Goal: Transaction & Acquisition: Purchase product/service

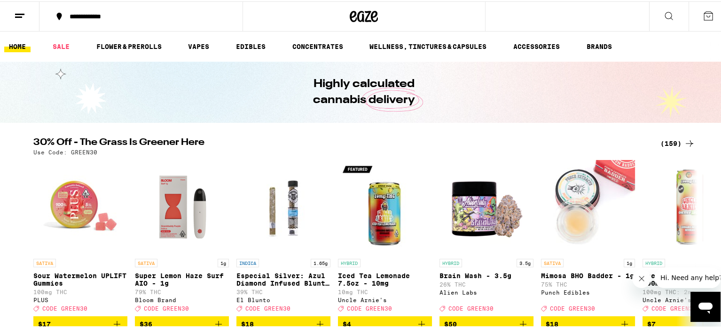
click at [663, 143] on div "(159)" at bounding box center [677, 141] width 35 height 11
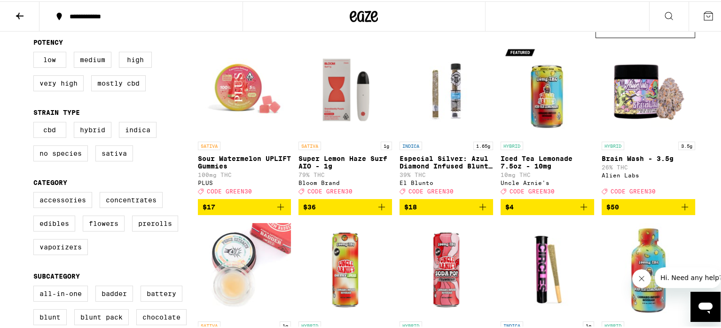
scroll to position [94, 0]
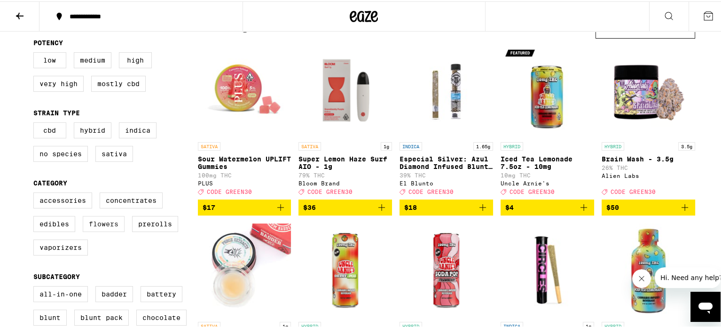
click at [86, 230] on label "Flowers" at bounding box center [104, 222] width 42 height 16
click at [36, 193] on input "Flowers" at bounding box center [35, 192] width 0 height 0
checkbox input "true"
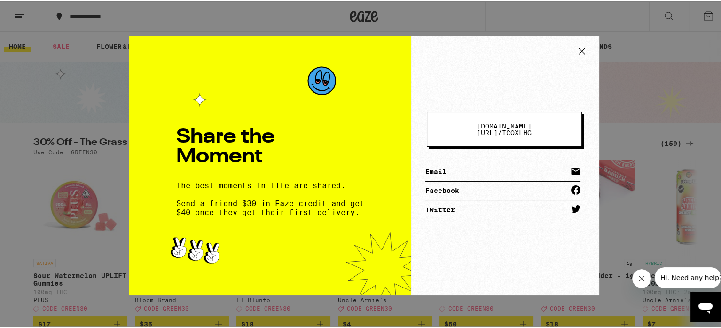
click at [576, 47] on icon at bounding box center [582, 50] width 14 height 14
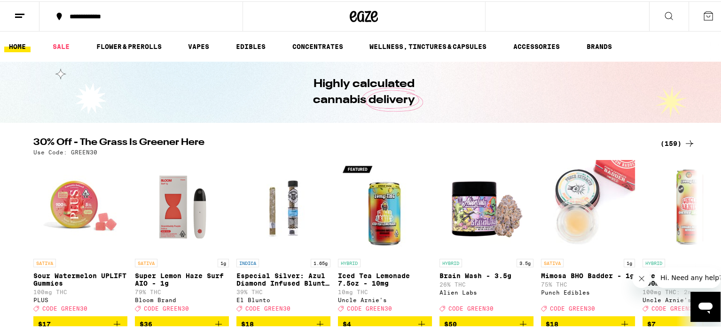
click at [667, 145] on div "(159)" at bounding box center [677, 141] width 35 height 11
